Goal: Information Seeking & Learning: Learn about a topic

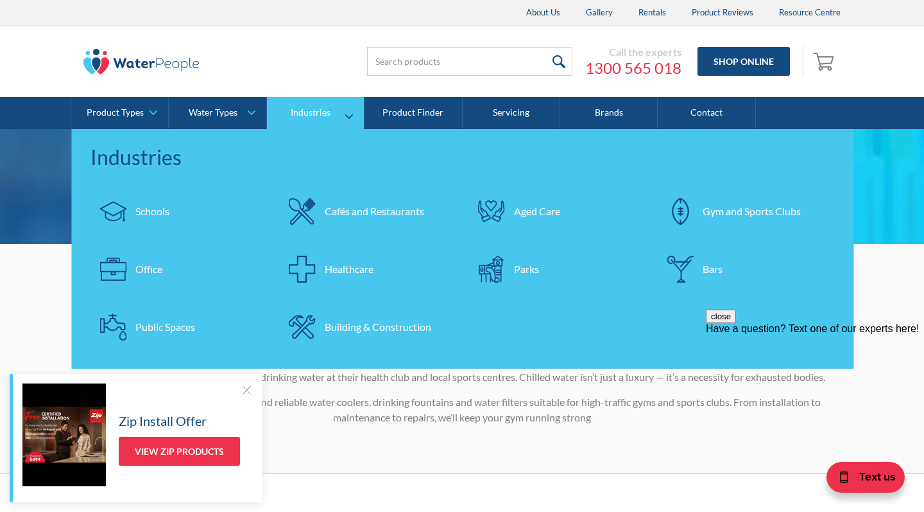
click at [745, 213] on div "Gym and Sports Clubs" at bounding box center [752, 210] width 98 height 15
click at [149, 211] on div "Schools" at bounding box center [152, 210] width 34 height 15
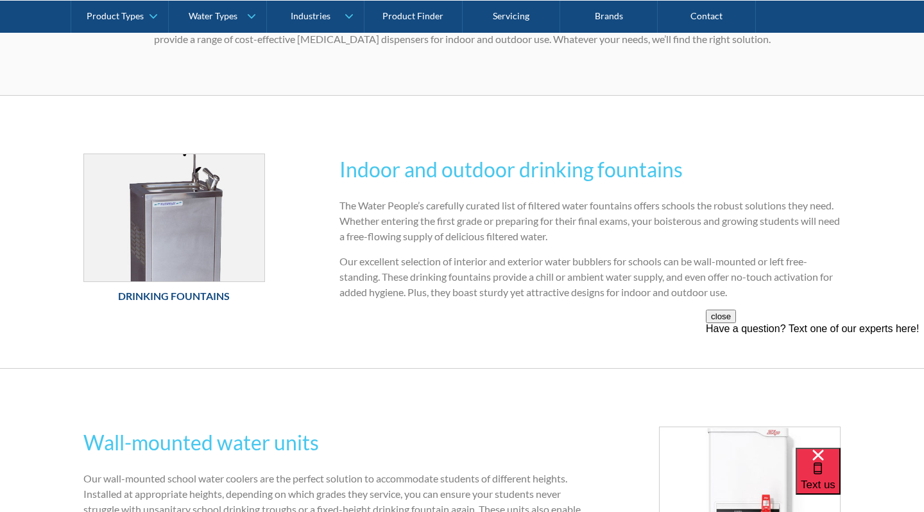
scroll to position [337, 0]
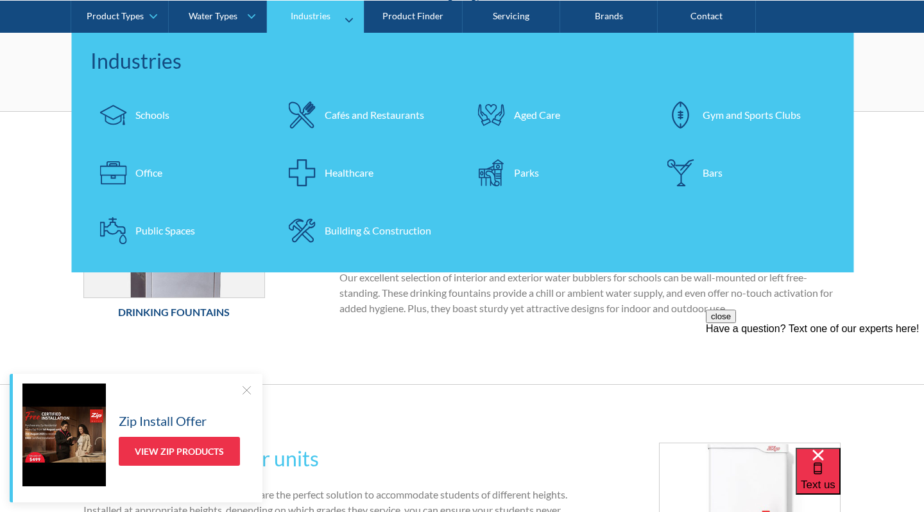
click at [377, 112] on div "Cafés and Restaurants" at bounding box center [374, 114] width 99 height 15
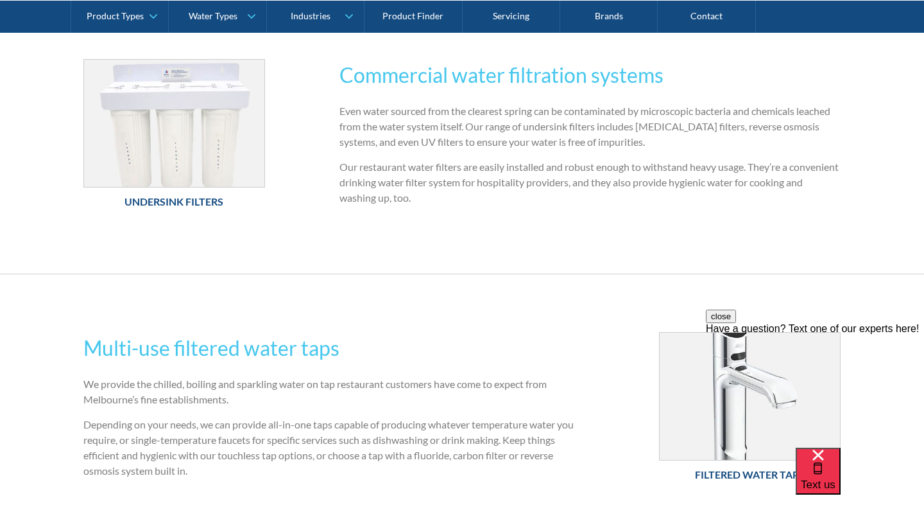
scroll to position [176, 0]
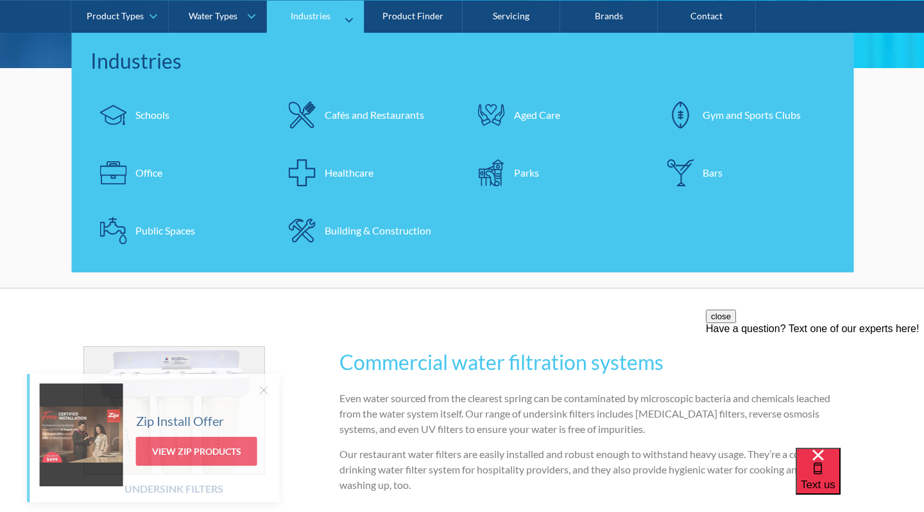
click at [173, 231] on div "Public Spaces" at bounding box center [165, 229] width 60 height 15
